Goal: Contribute content

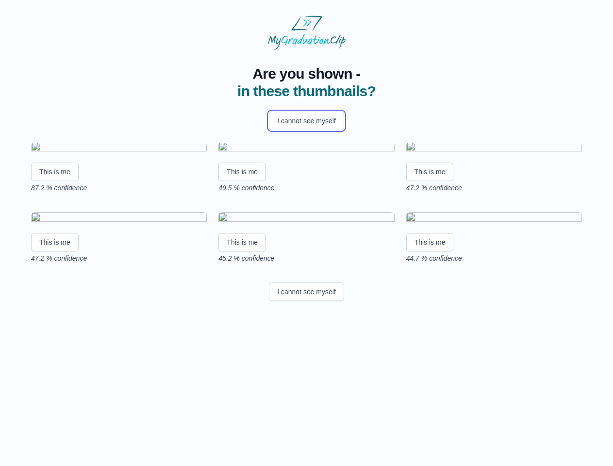
click at [306, 121] on button "I cannot see myself" at bounding box center [306, 121] width 75 height 18
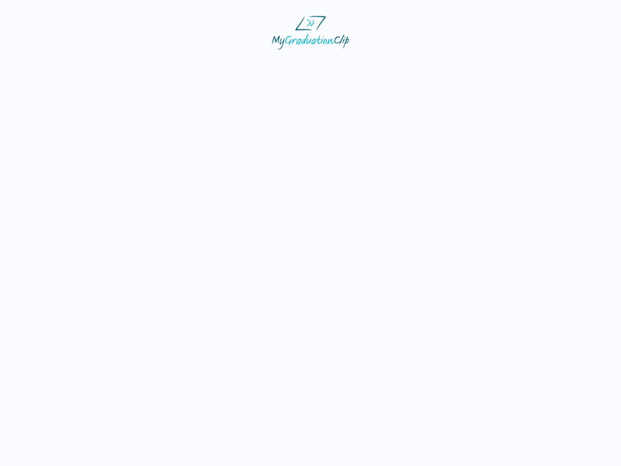
click at [55, 65] on html at bounding box center [310, 32] width 621 height 65
click at [244, 65] on html at bounding box center [310, 32] width 621 height 65
click at [433, 65] on html at bounding box center [310, 32] width 621 height 65
click at [55, 65] on html at bounding box center [310, 32] width 621 height 65
click at [244, 65] on html at bounding box center [310, 32] width 621 height 65
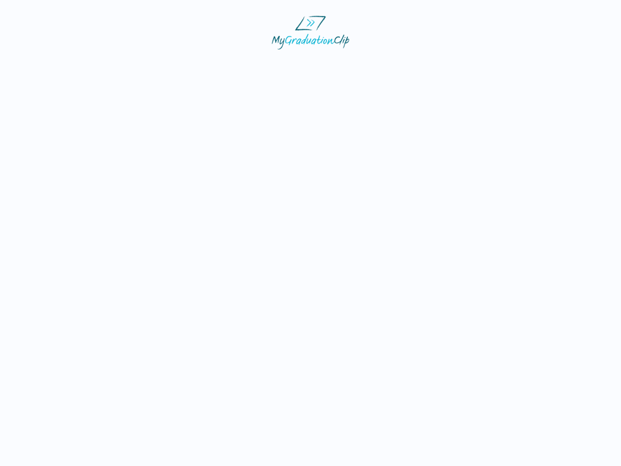
click at [433, 65] on html at bounding box center [310, 32] width 621 height 65
click at [306, 65] on html at bounding box center [310, 32] width 621 height 65
